Goal: Find specific page/section: Find specific page/section

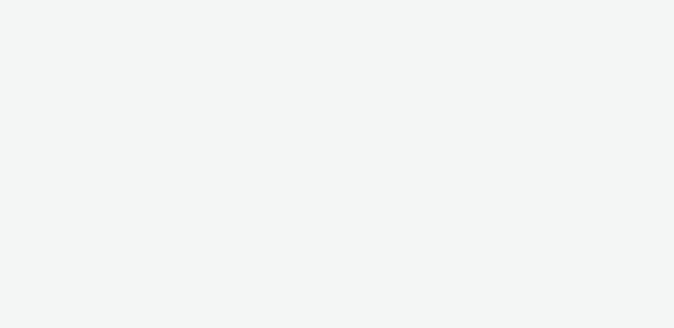
select select "47c37c18-910e-43a3-bb91-a2beb2847406"
select select "b1b940d3-d05b-48b5-821e-f328c33b988b"
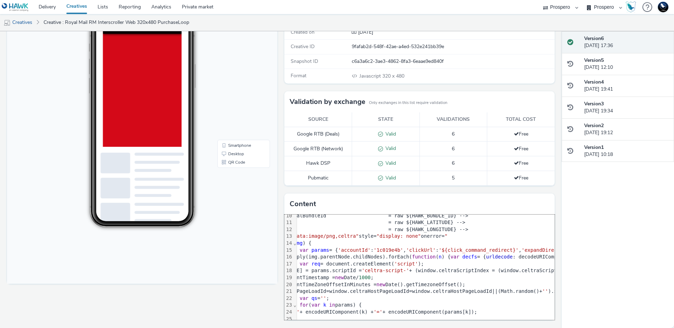
scroll to position [66, 0]
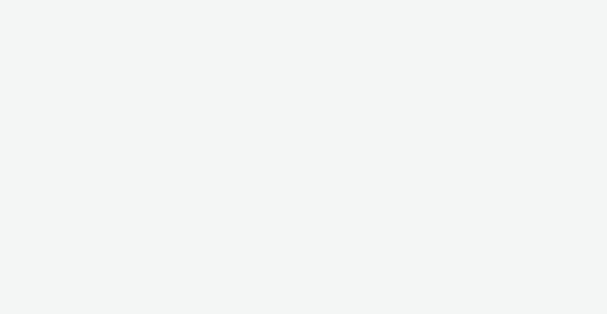
select select "a3b4fd3b-57b2-41be-86d8-3aa812b5bd0d"
select select "ad61ac31-c043-444a-a9a6-38829a17ea82"
